Goal: Information Seeking & Learning: Learn about a topic

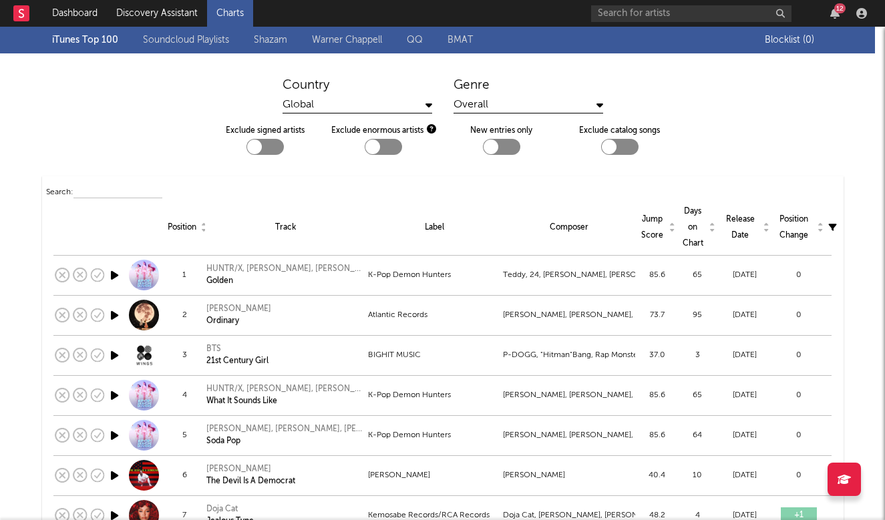
click at [232, 14] on link "Charts" at bounding box center [230, 13] width 46 height 27
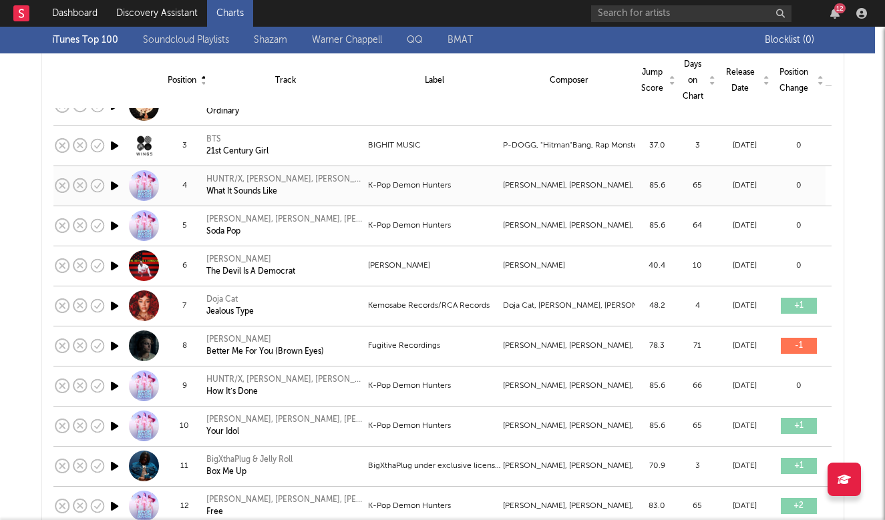
scroll to position [210, 0]
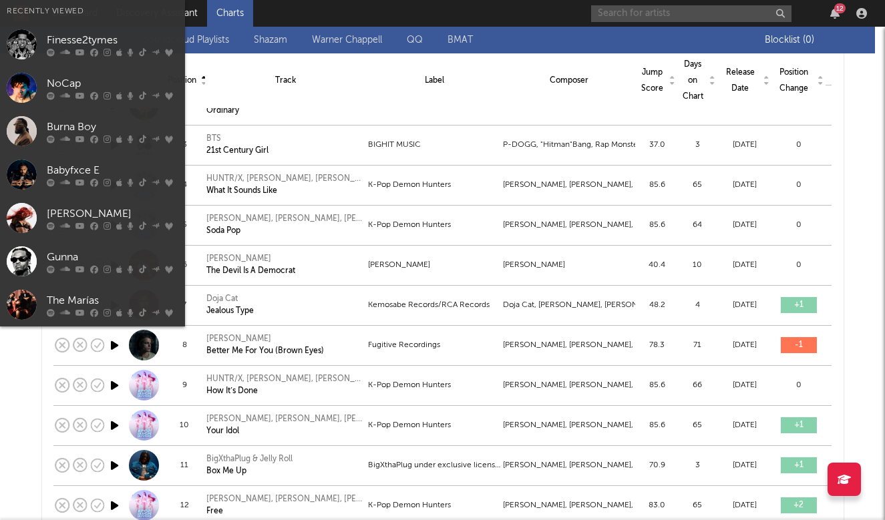
click at [724, 15] on input "text" at bounding box center [691, 13] width 200 height 17
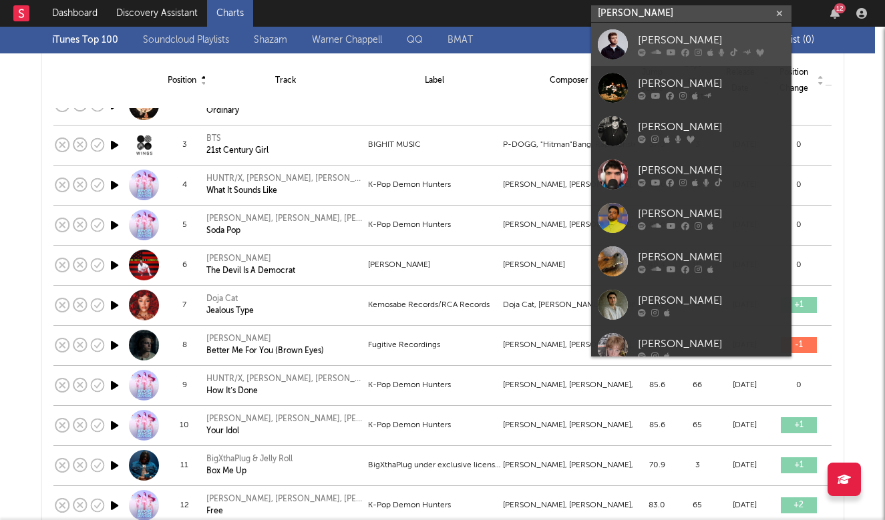
type input "[PERSON_NAME]"
click at [714, 39] on div "[PERSON_NAME]" at bounding box center [711, 40] width 147 height 16
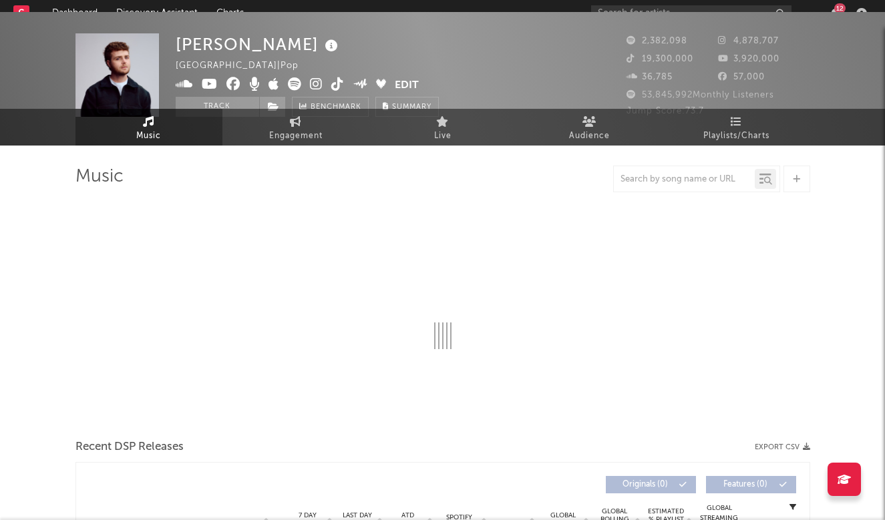
select select "6m"
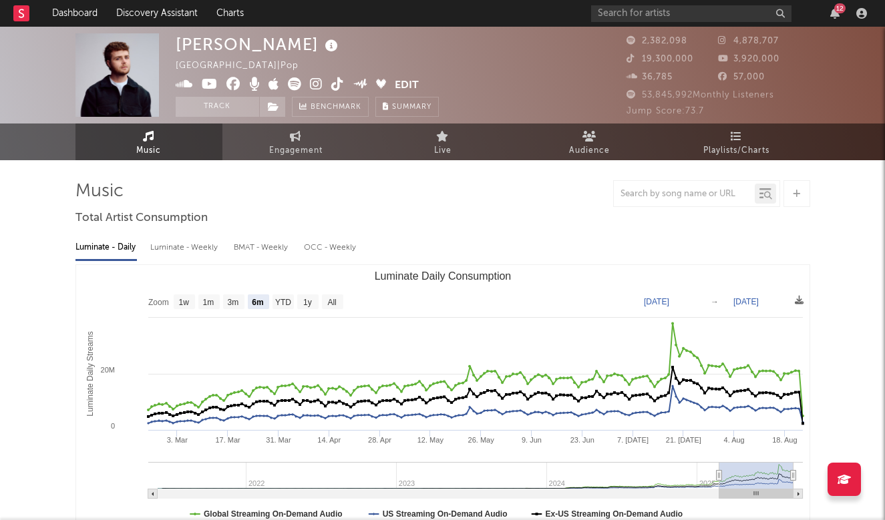
click at [27, 16] on rect at bounding box center [21, 13] width 16 height 16
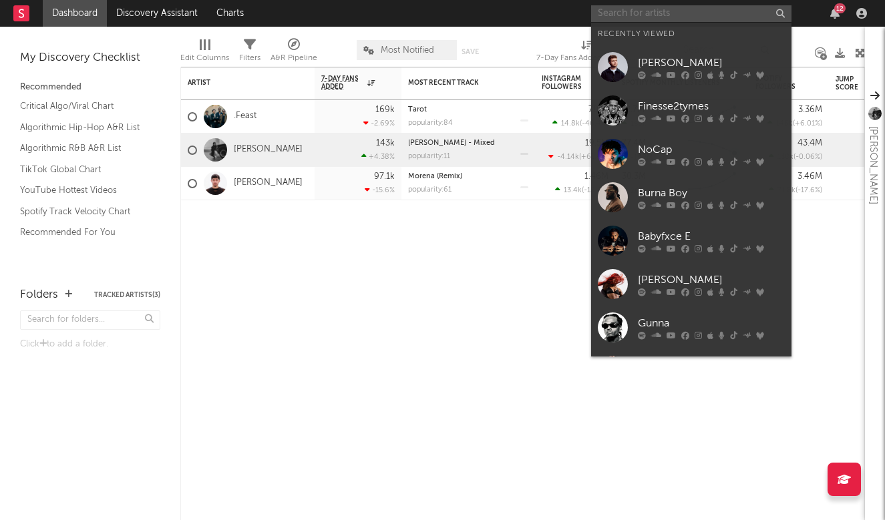
click at [744, 18] on input "text" at bounding box center [691, 13] width 200 height 17
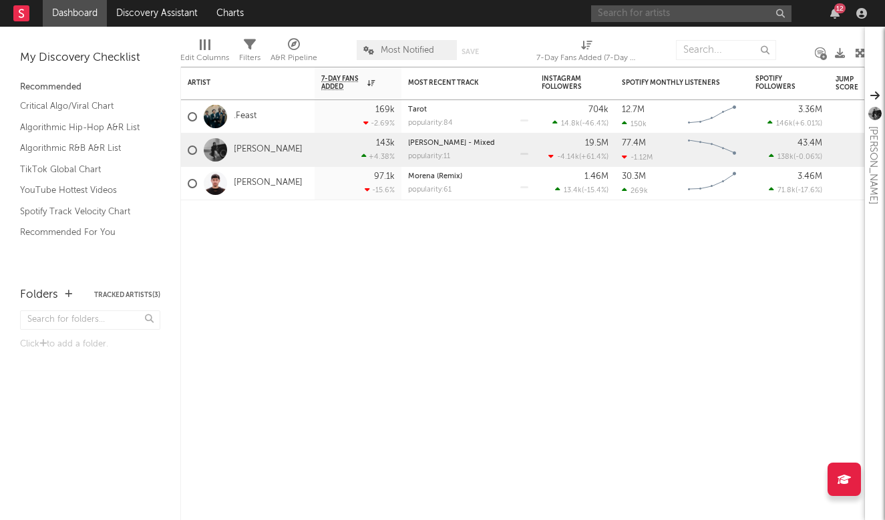
click at [704, 14] on input "text" at bounding box center [691, 13] width 200 height 17
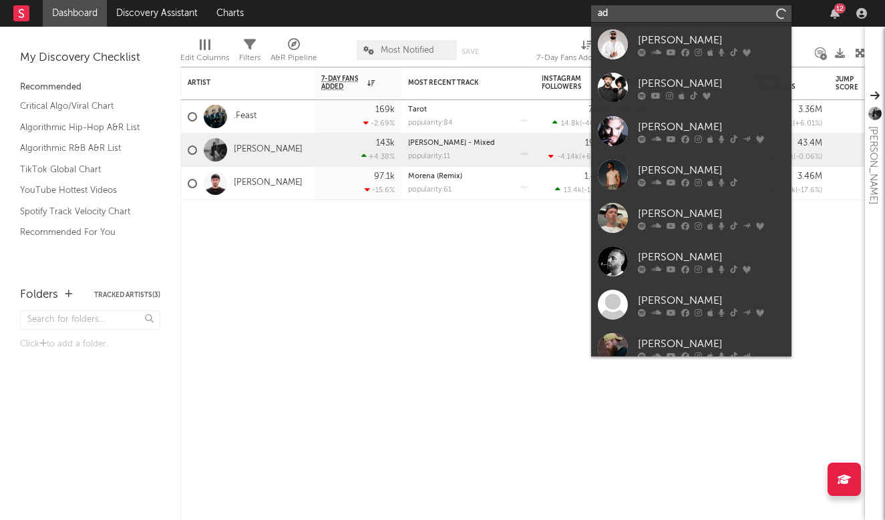
type input "a"
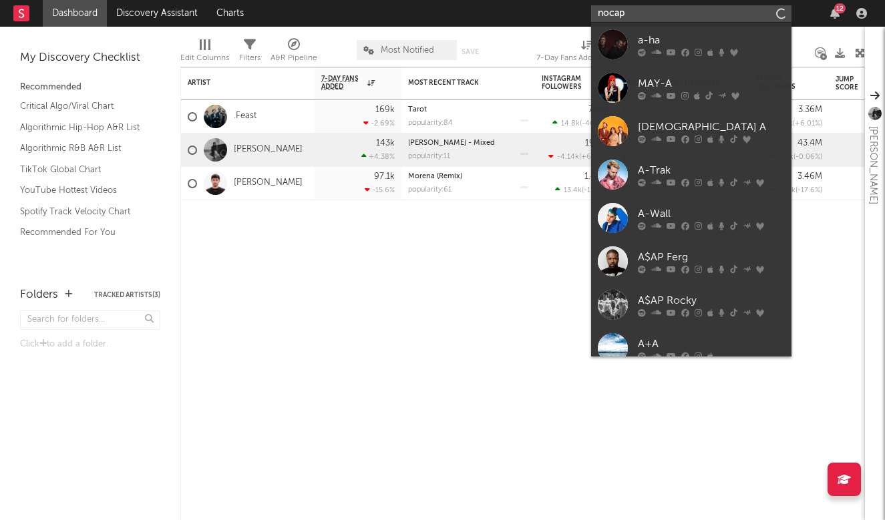
type input "nocap"
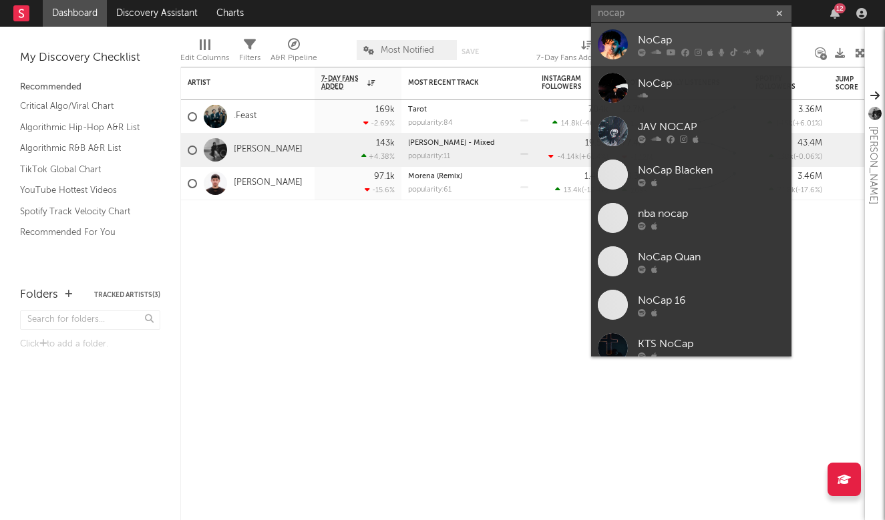
click at [716, 38] on div "NoCap" at bounding box center [711, 40] width 147 height 16
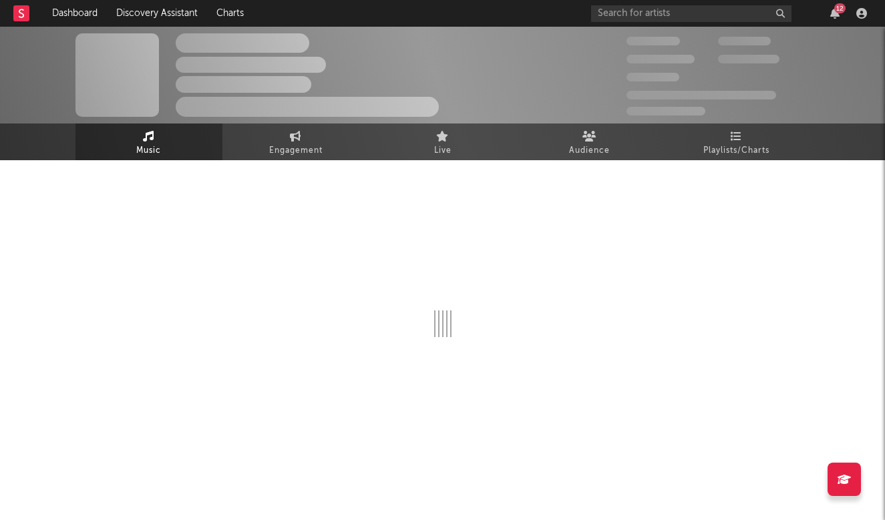
select select "6m"
